Goal: Task Accomplishment & Management: Manage account settings

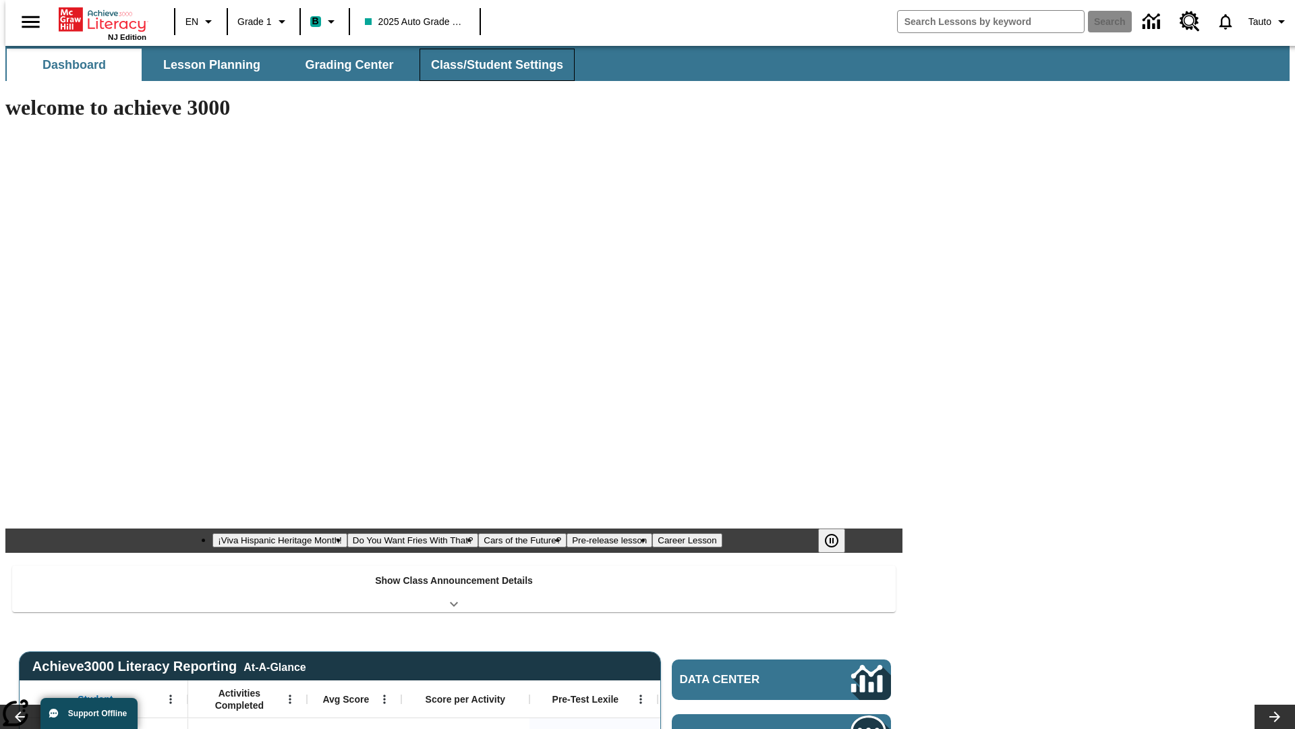
click at [490, 65] on button "Class/Student Settings" at bounding box center [497, 65] width 155 height 32
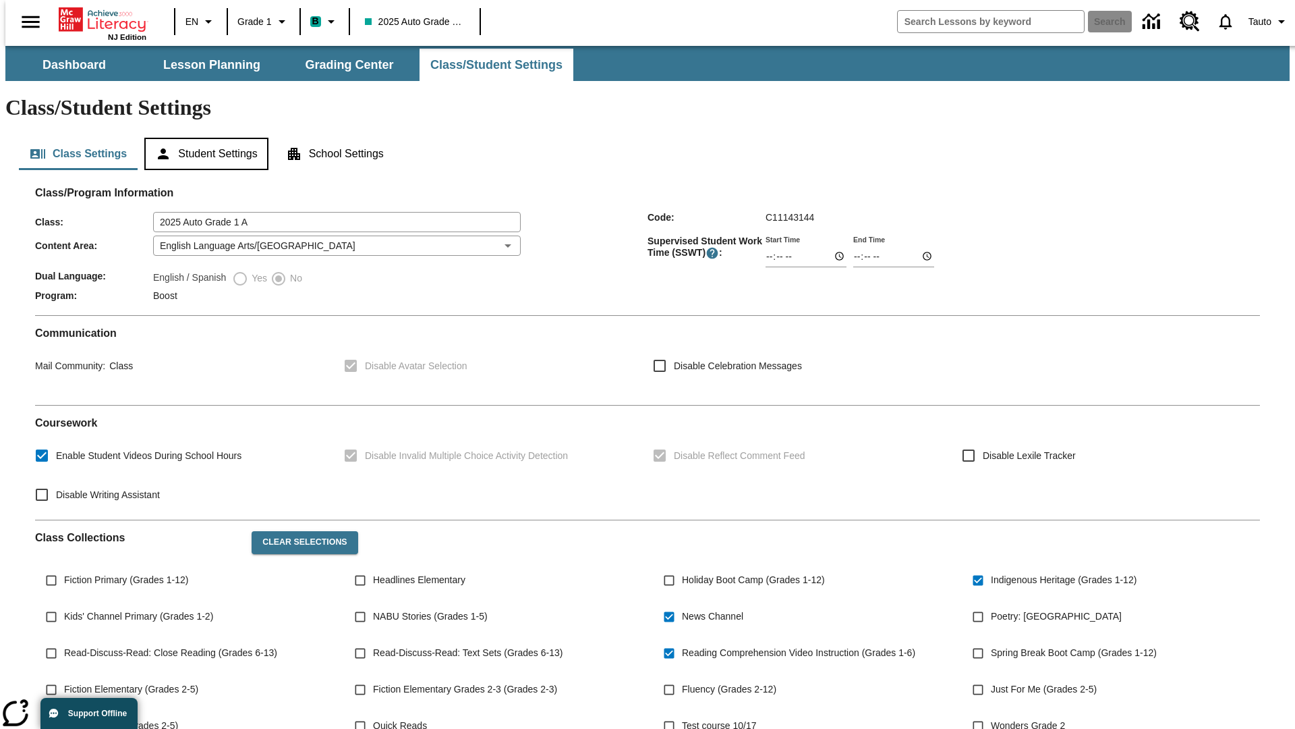
click at [203, 138] on button "Student Settings" at bounding box center [205, 154] width 123 height 32
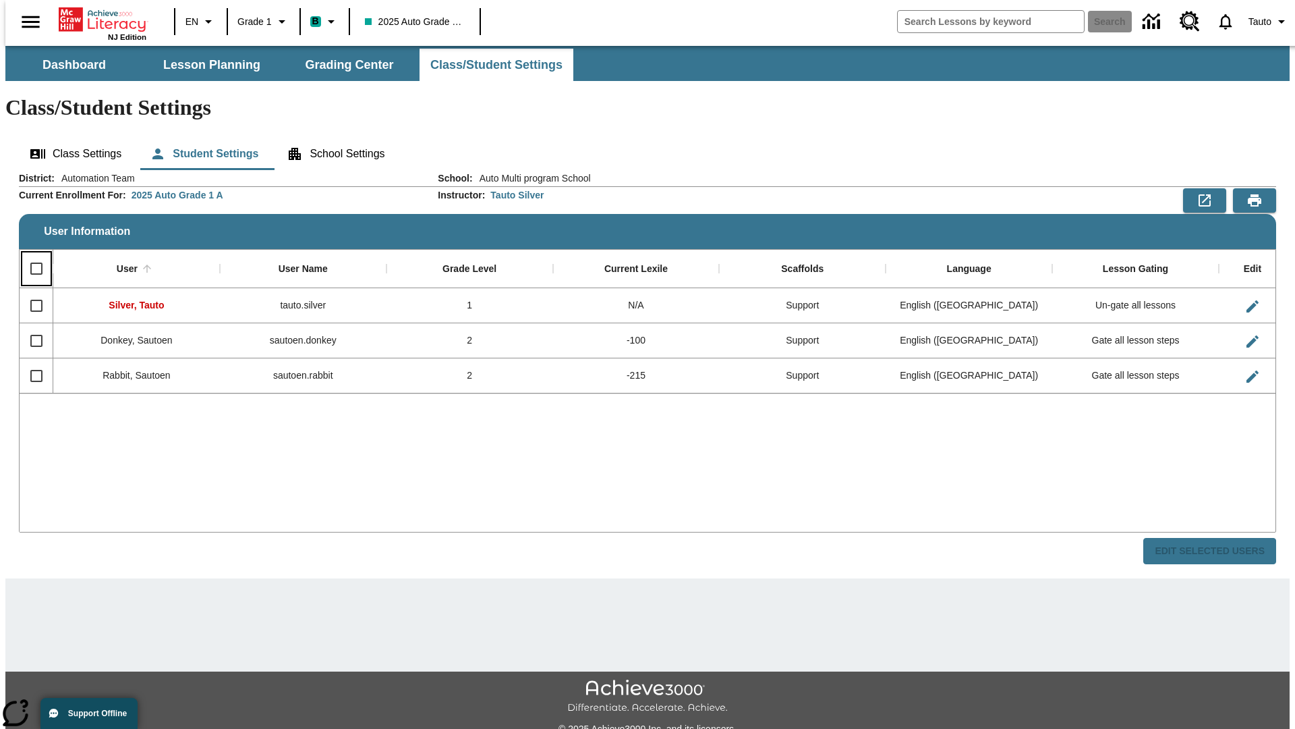
click at [30, 254] on input "Select all rows" at bounding box center [36, 268] width 28 height 28
checkbox input "true"
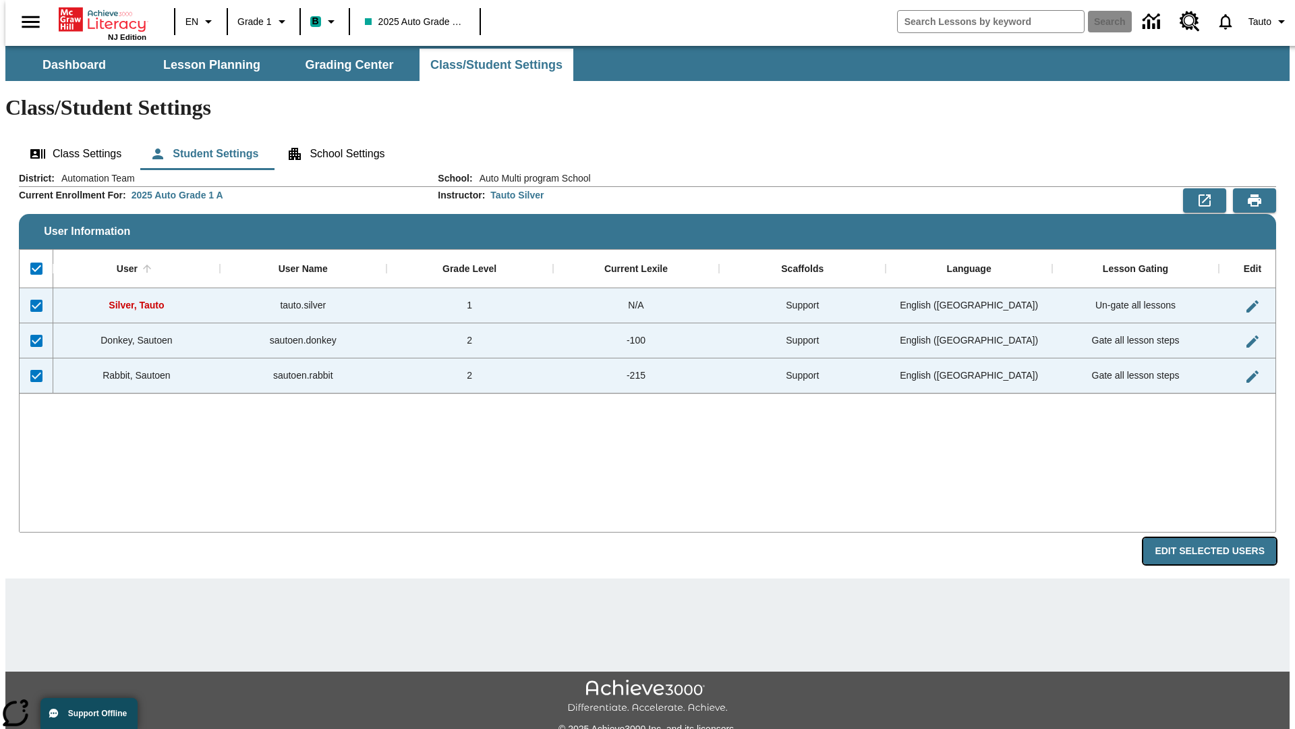
click at [1220, 538] on button "Edit Selected Users" at bounding box center [1209, 551] width 133 height 26
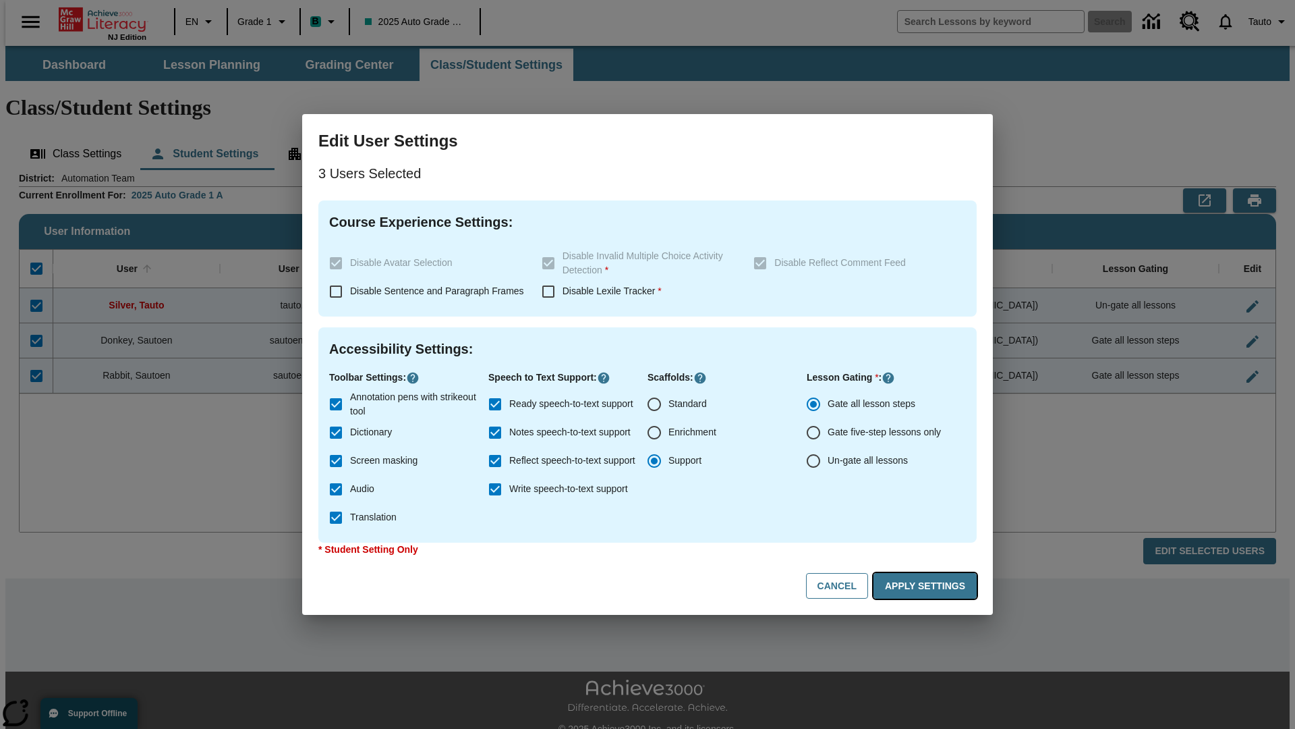
click at [928, 586] on button "Apply Settings" at bounding box center [925, 586] width 103 height 26
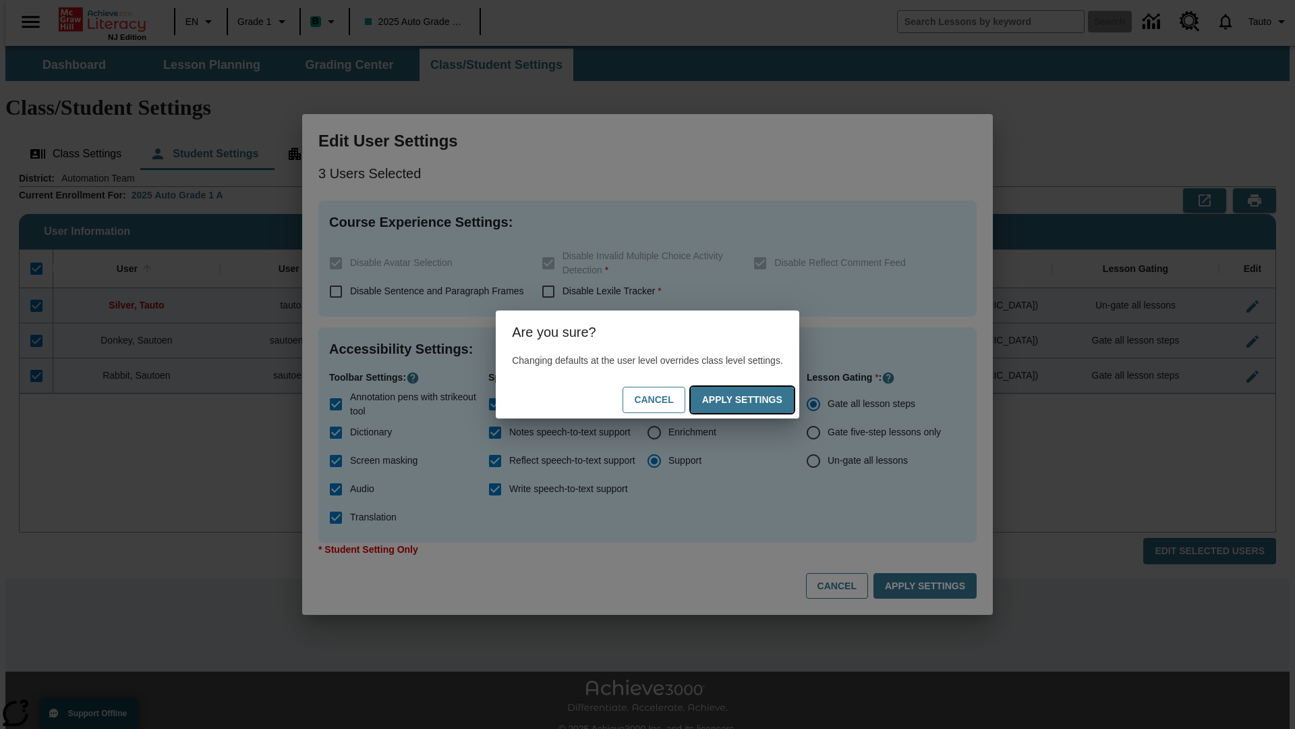
click at [756, 399] on button "Apply Settings" at bounding box center [742, 400] width 103 height 26
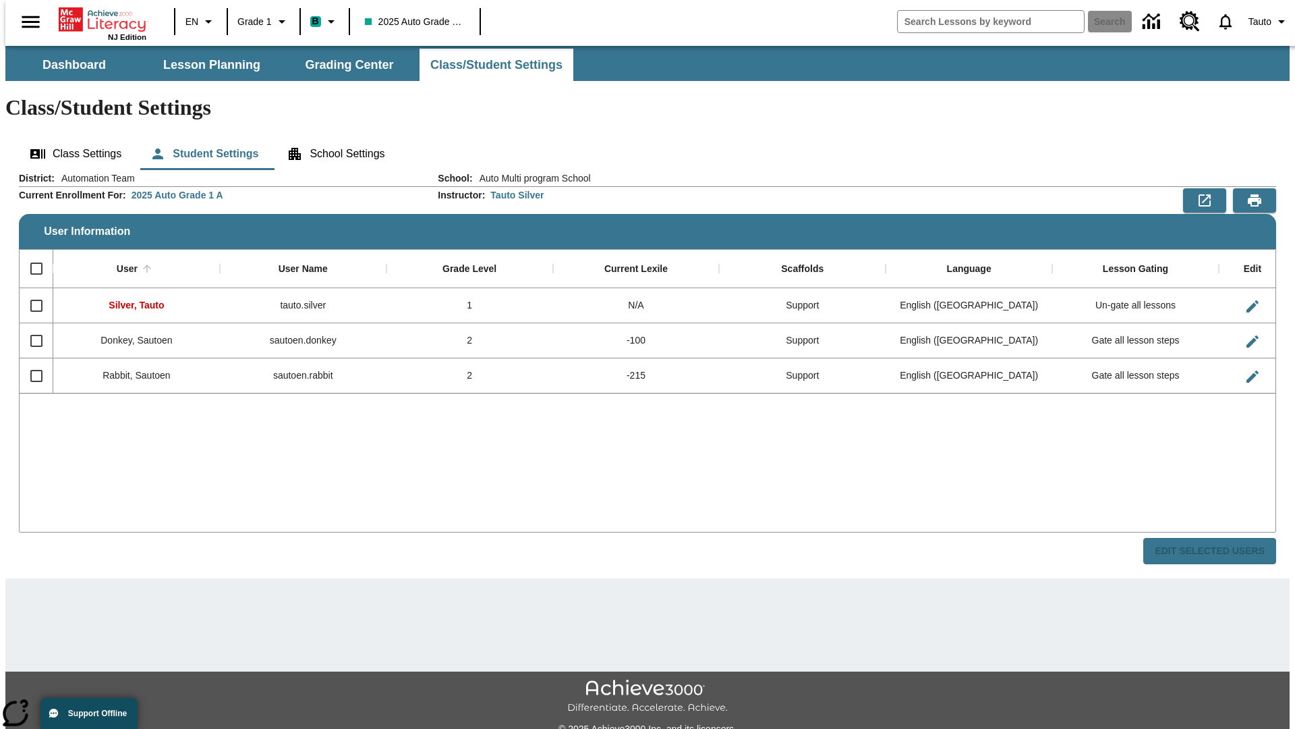
checkbox input "false"
click at [1262, 22] on span "Tauto" at bounding box center [1260, 22] width 23 height 14
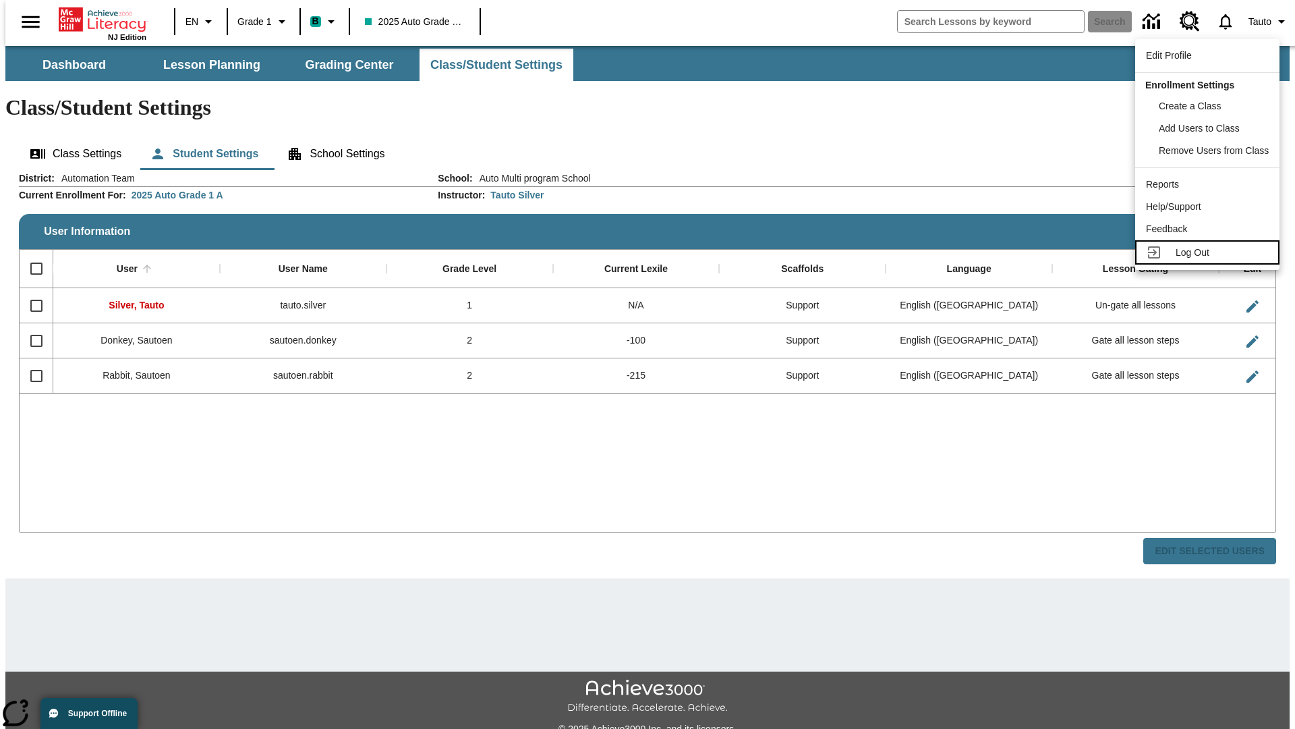
click at [1210, 252] on span "Log Out" at bounding box center [1193, 252] width 34 height 11
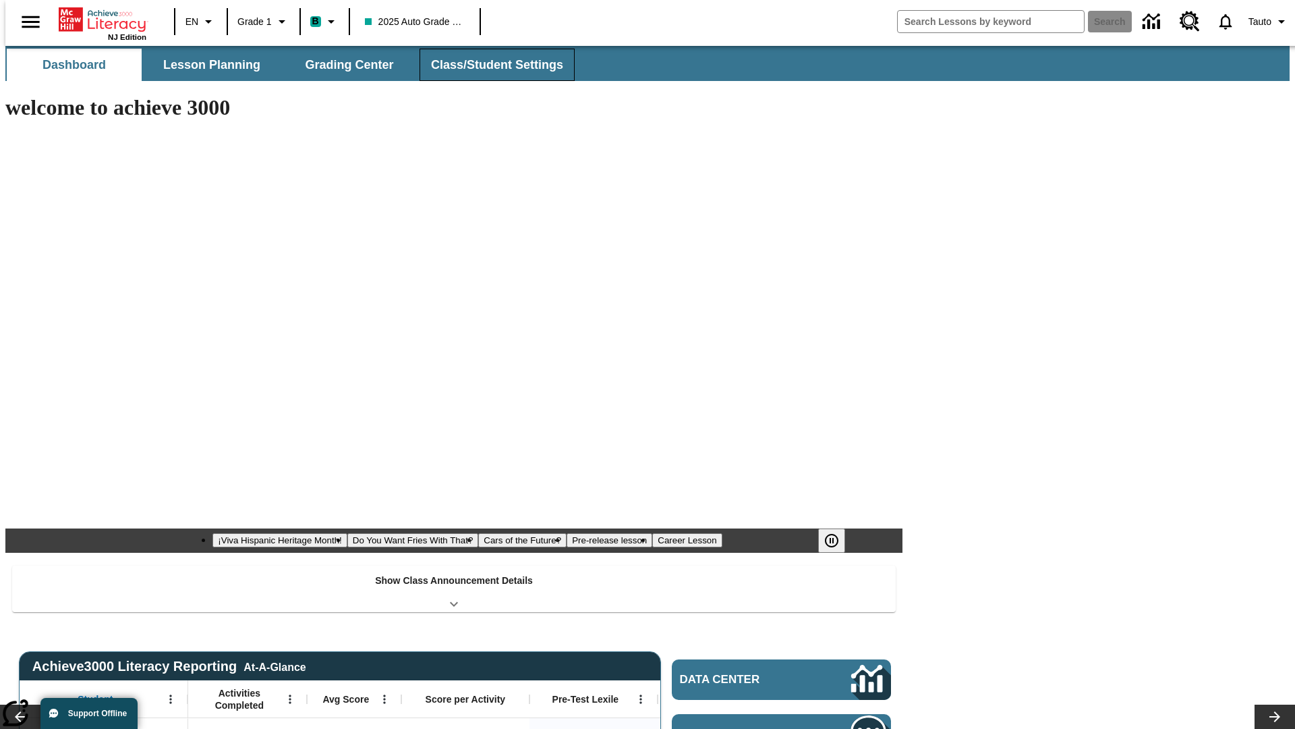
click at [490, 65] on button "Class/Student Settings" at bounding box center [497, 65] width 155 height 32
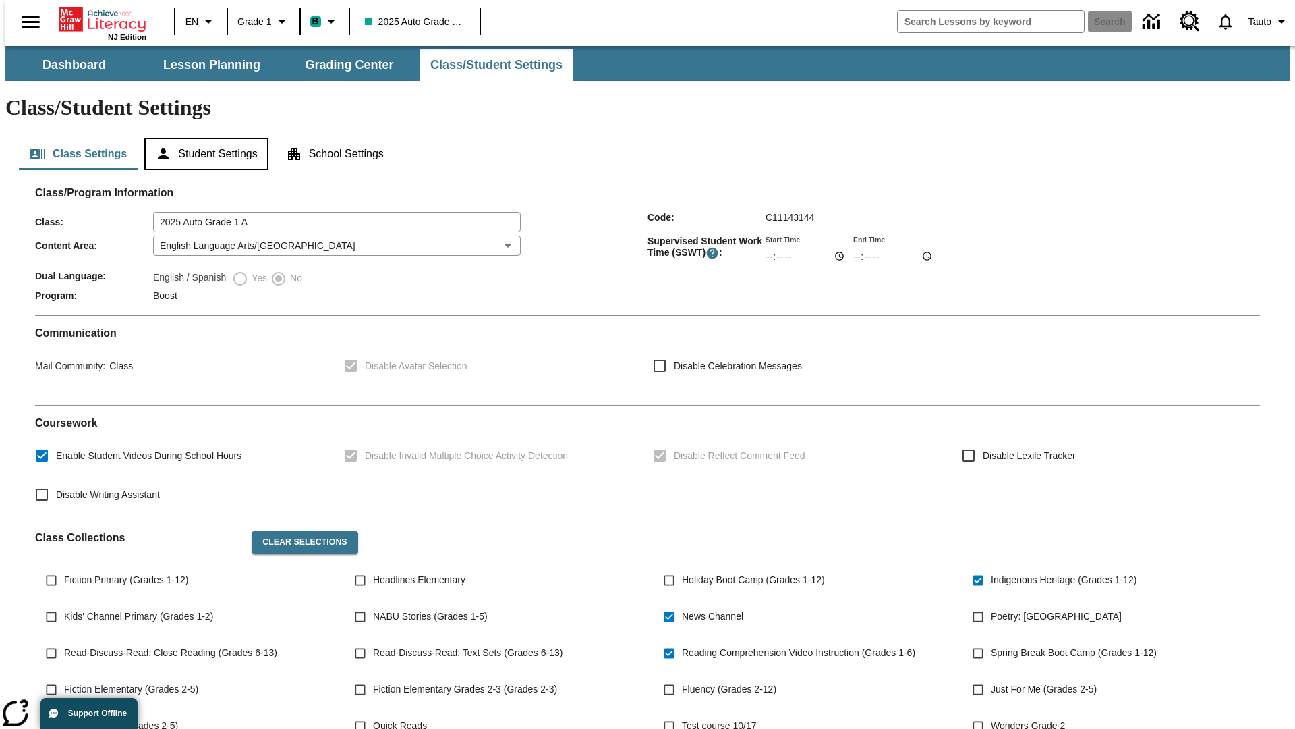
click at [203, 138] on button "Student Settings" at bounding box center [205, 154] width 123 height 32
